Goal: Check status

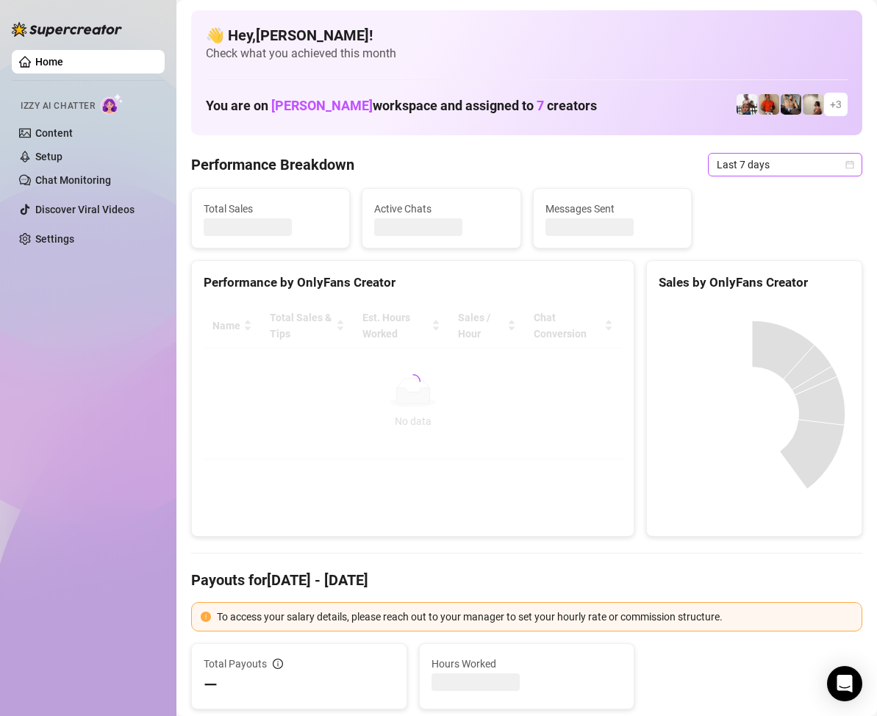
click at [846, 167] on icon "calendar" at bounding box center [850, 164] width 9 height 9
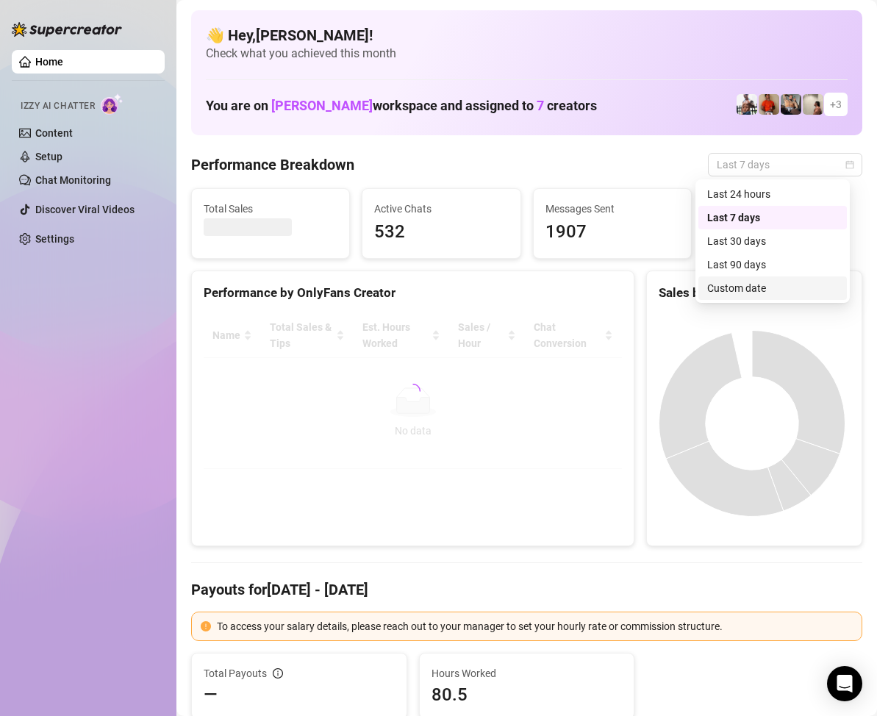
click at [738, 289] on div "Custom date" at bounding box center [773, 288] width 131 height 16
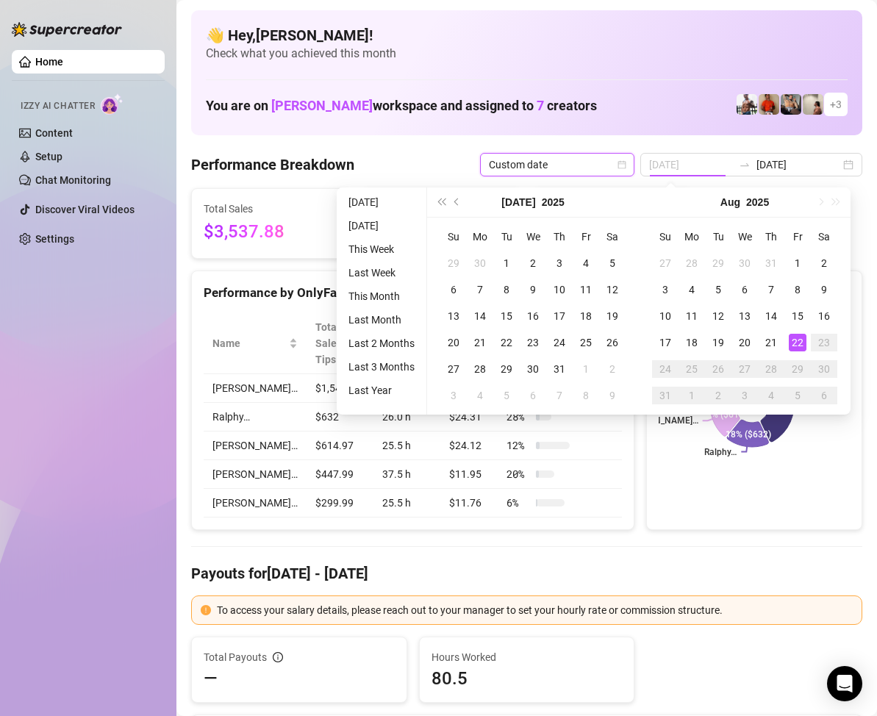
click at [797, 334] on div "22" at bounding box center [798, 343] width 18 height 18
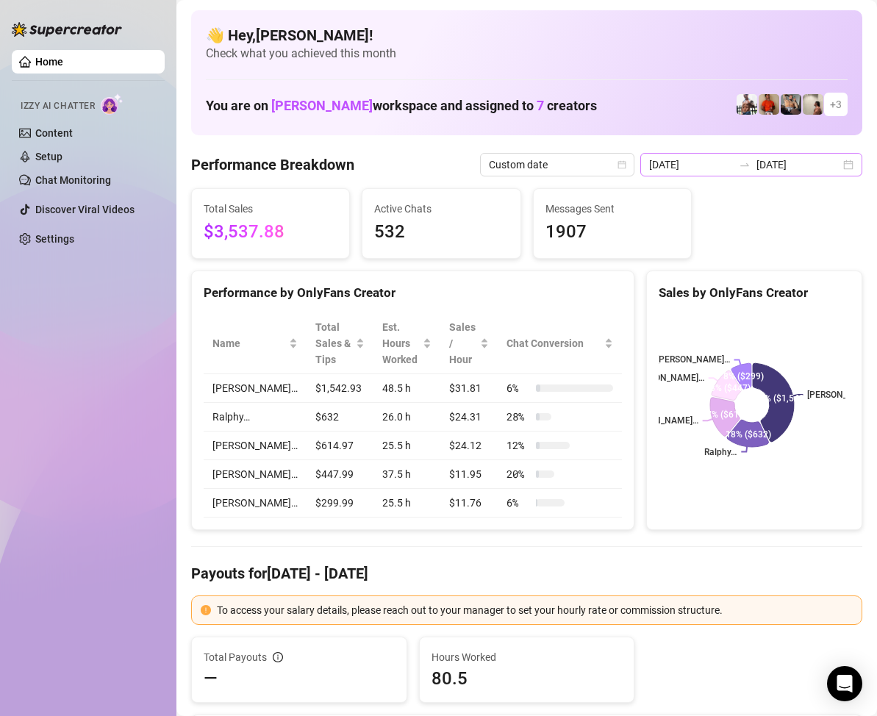
click at [837, 168] on div "2025-08-15 2025-08-22" at bounding box center [752, 165] width 222 height 24
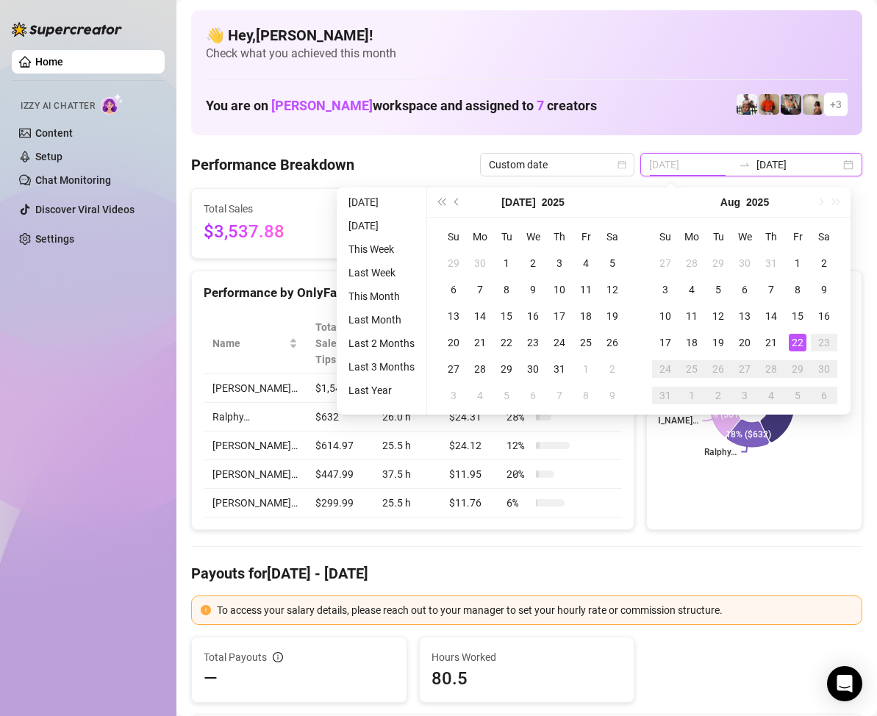
type input "2025-08-22"
click at [797, 341] on div "22" at bounding box center [798, 343] width 18 height 18
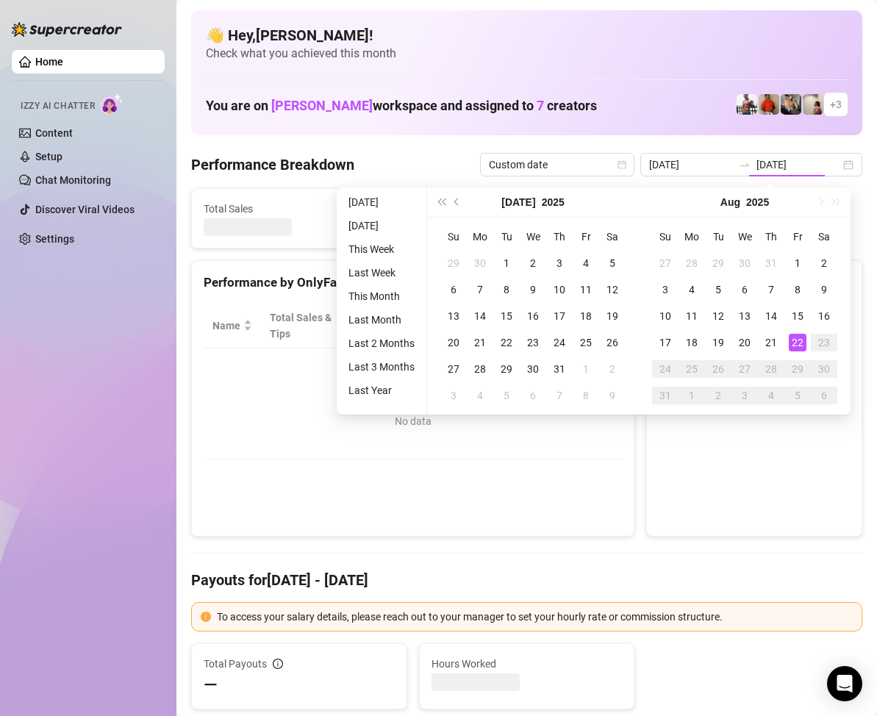
type input "2025-08-22"
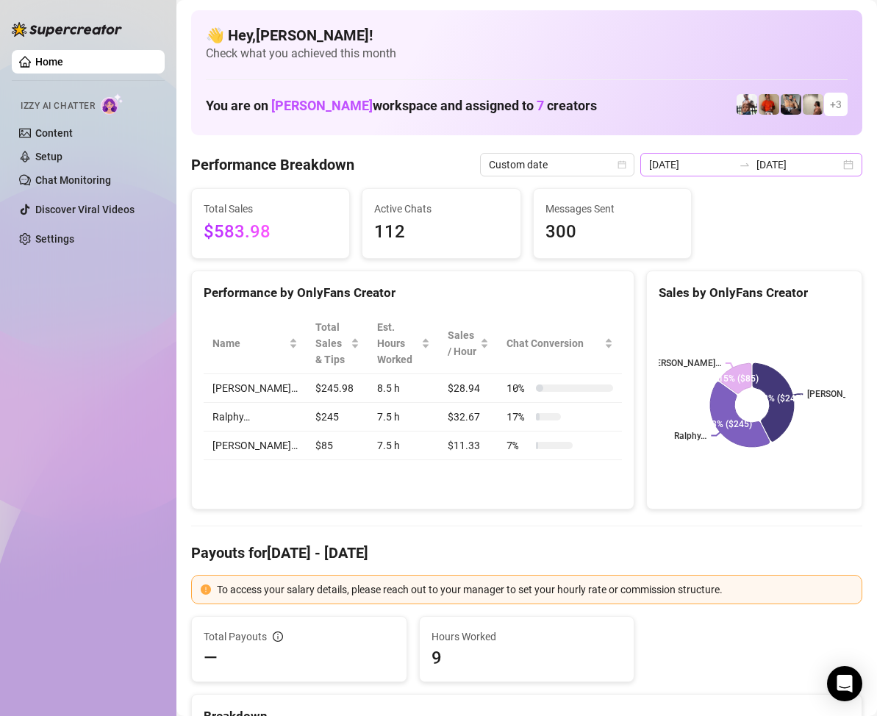
click at [837, 171] on div "2025-08-22 2025-08-22" at bounding box center [752, 165] width 222 height 24
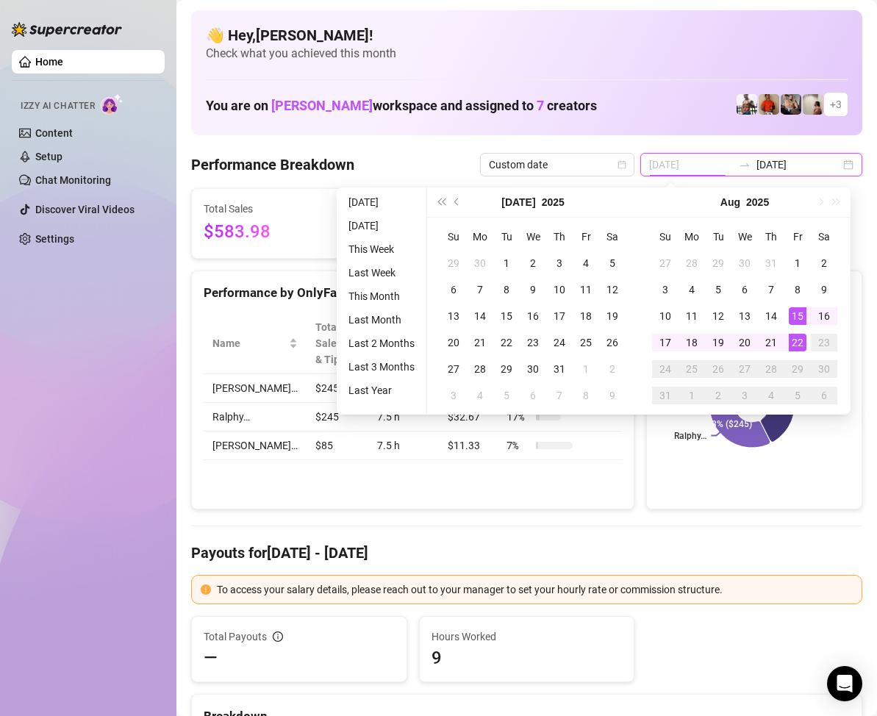
type input "2025-08-22"
click at [799, 340] on div "22" at bounding box center [798, 343] width 18 height 18
click at [798, 340] on div "22" at bounding box center [798, 343] width 18 height 18
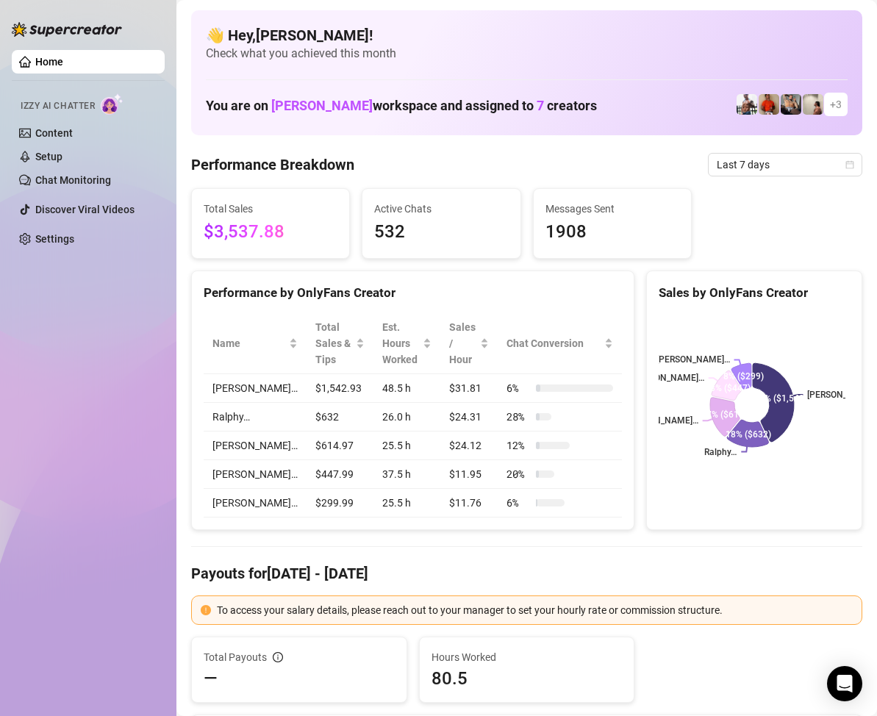
click at [559, 63] on div "👋 Hey, [PERSON_NAME] ! Check what you achieved this month You are on [PERSON_NA…" at bounding box center [527, 72] width 672 height 125
click at [829, 163] on span "Last 7 days" at bounding box center [785, 165] width 137 height 22
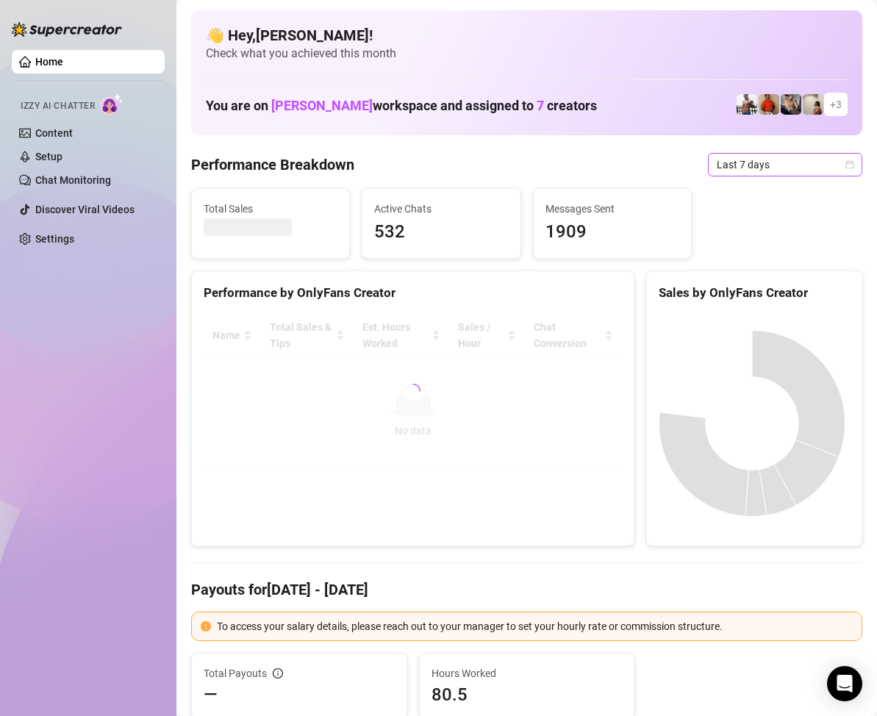
click at [846, 163] on icon "calendar" at bounding box center [850, 164] width 9 height 9
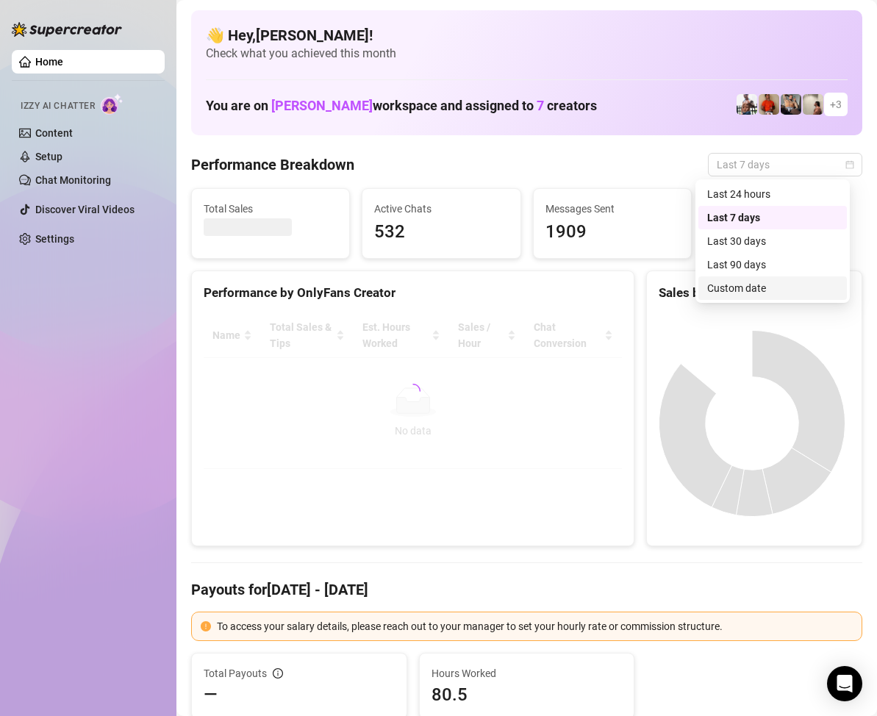
click at [741, 290] on div "Custom date" at bounding box center [773, 288] width 131 height 16
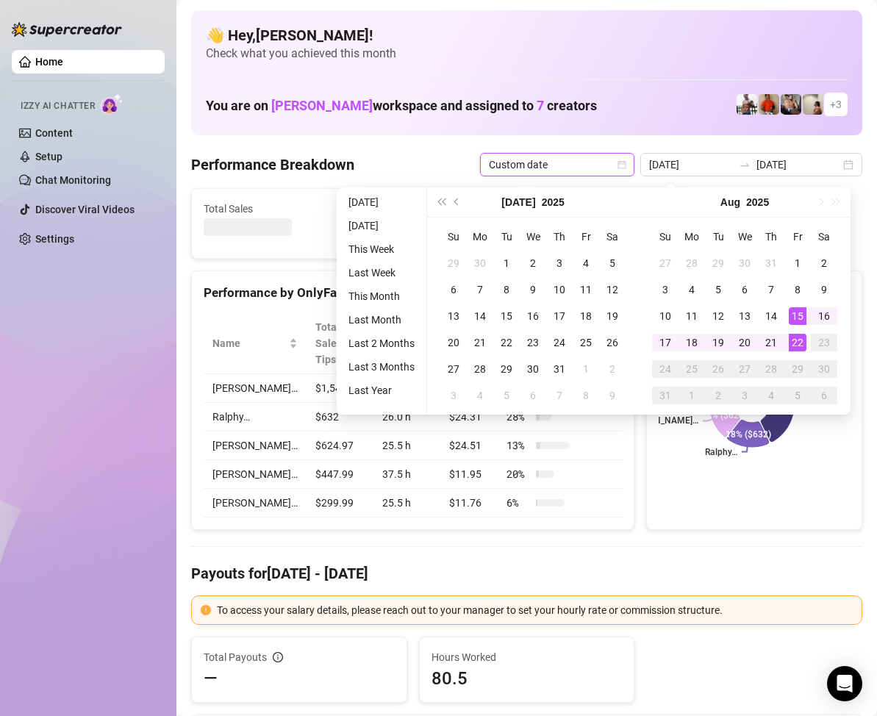
click at [798, 343] on div "22" at bounding box center [798, 343] width 18 height 18
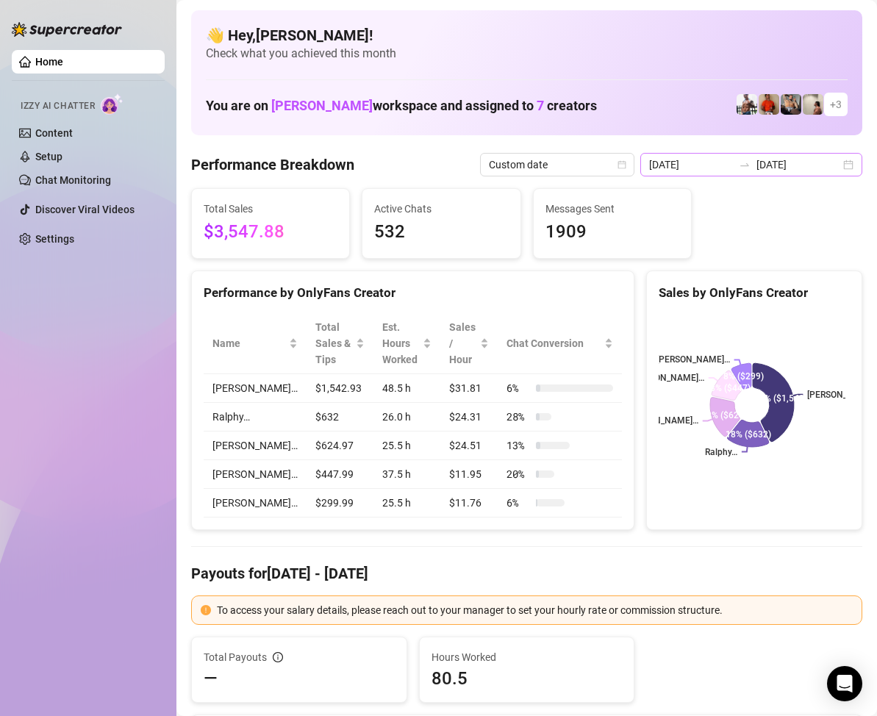
click at [840, 170] on div "2025-08-15 2025-08-22" at bounding box center [752, 165] width 222 height 24
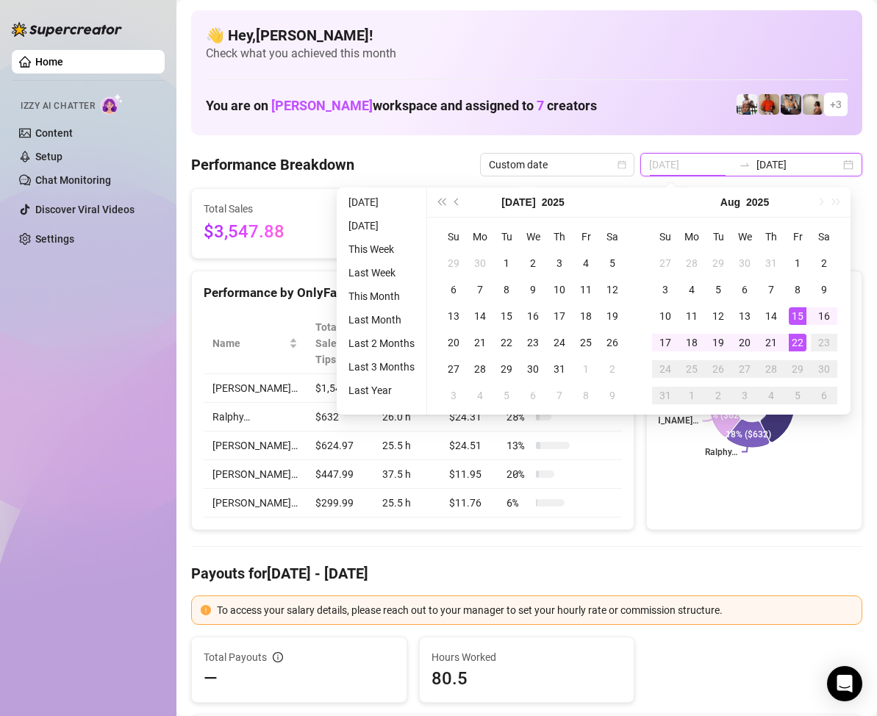
type input "2025-08-22"
click at [798, 338] on div "22" at bounding box center [798, 343] width 18 height 18
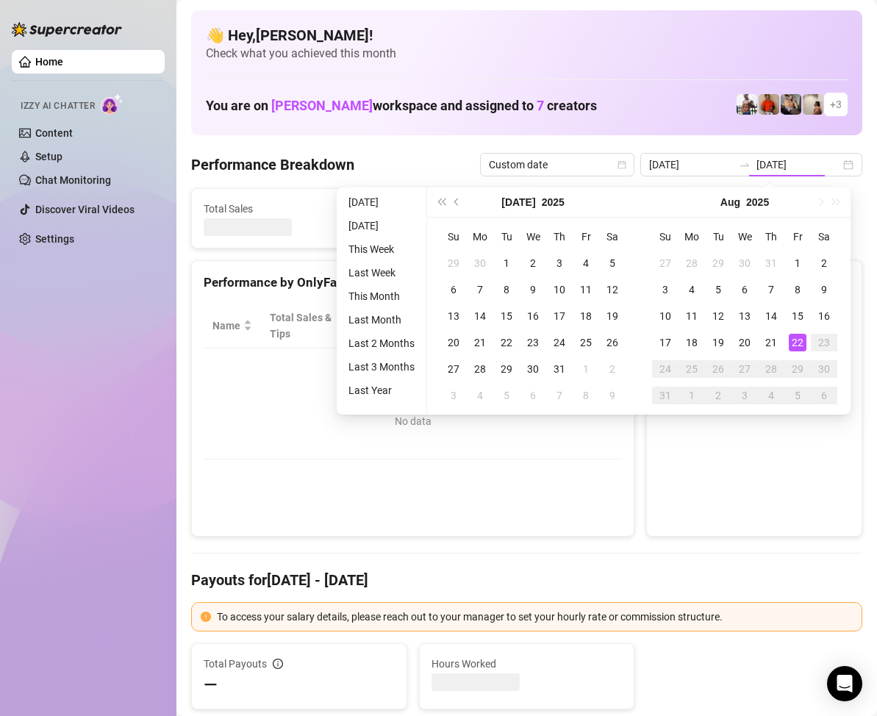
type input "2025-08-22"
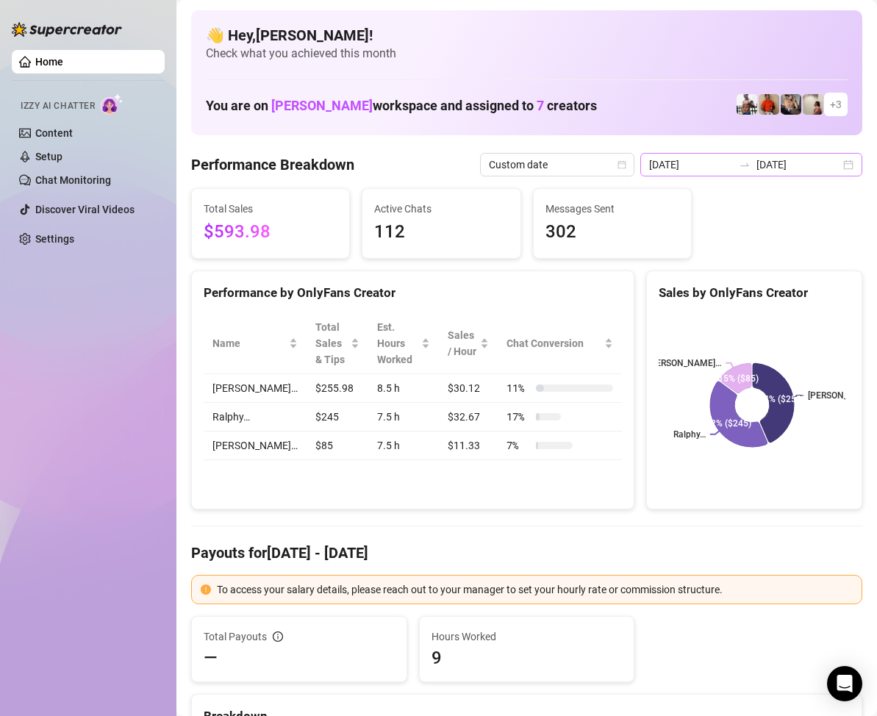
click at [838, 168] on div "2025-08-22 2025-08-22" at bounding box center [752, 165] width 222 height 24
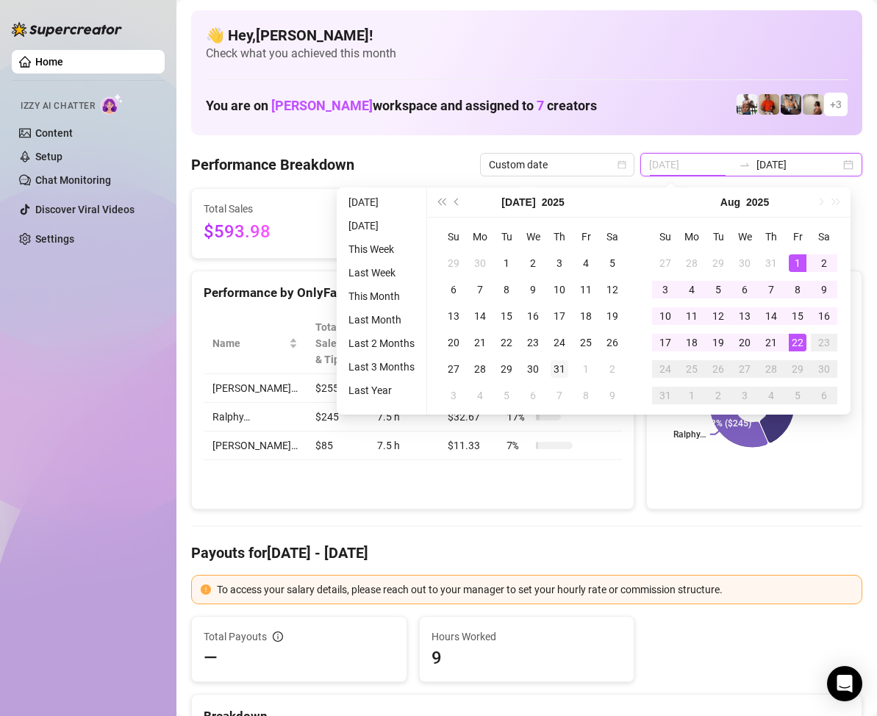
type input "2025-07-31"
click at [563, 371] on div "31" at bounding box center [560, 369] width 18 height 18
type input "2025-08-22"
click at [799, 338] on div "22" at bounding box center [798, 343] width 18 height 18
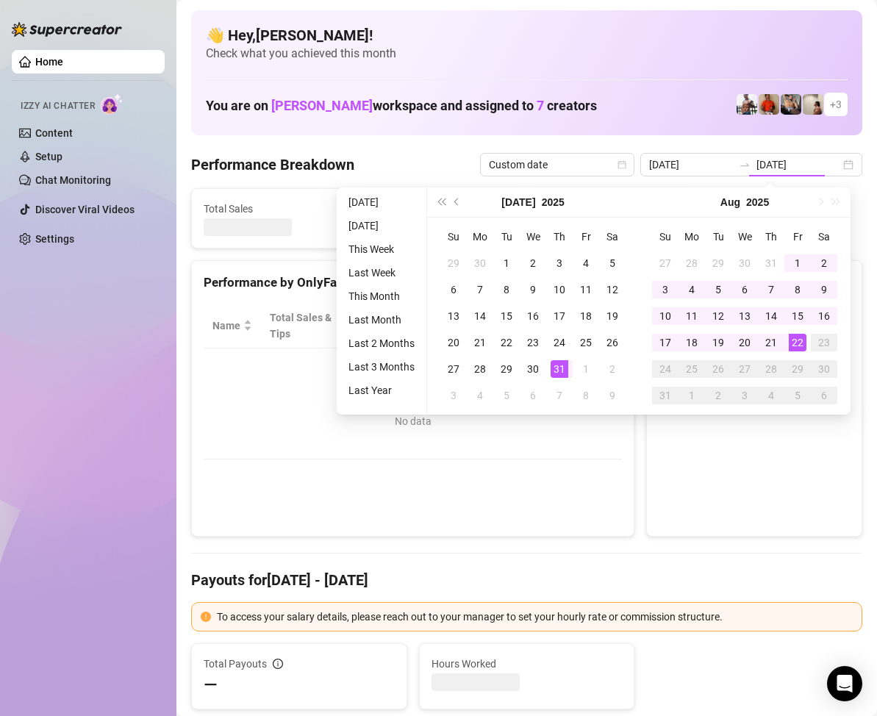
type input "2025-07-31"
